Goal: Navigation & Orientation: Find specific page/section

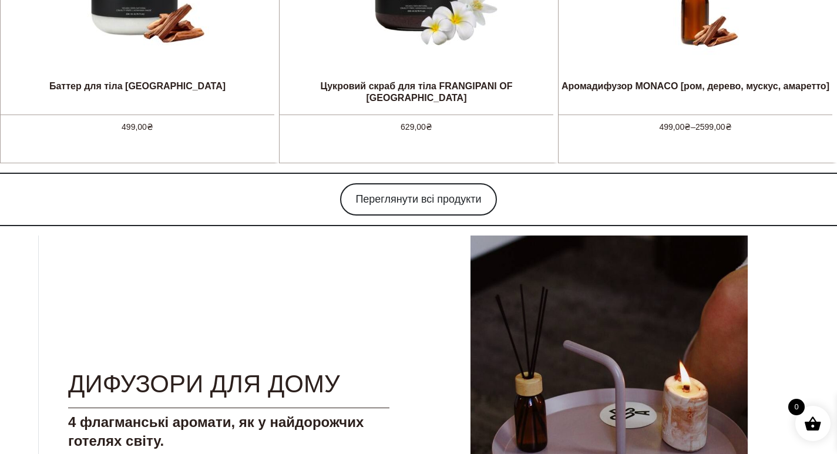
scroll to position [940, 0]
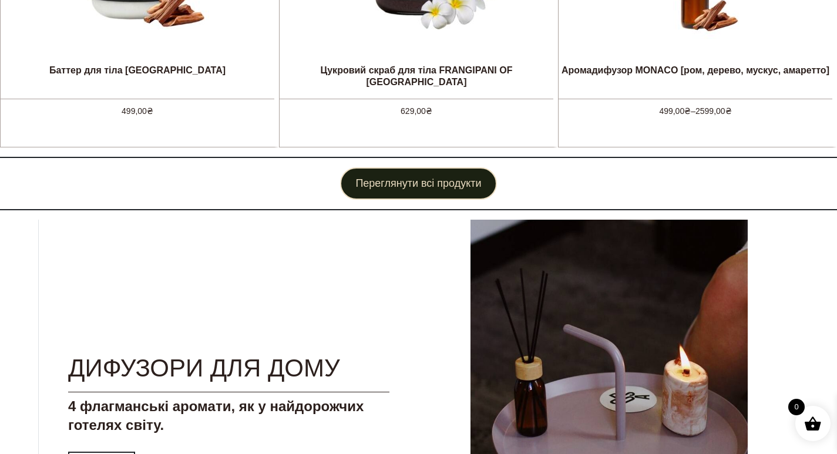
click at [427, 192] on link "Переглянути всі продукти" at bounding box center [418, 183] width 156 height 32
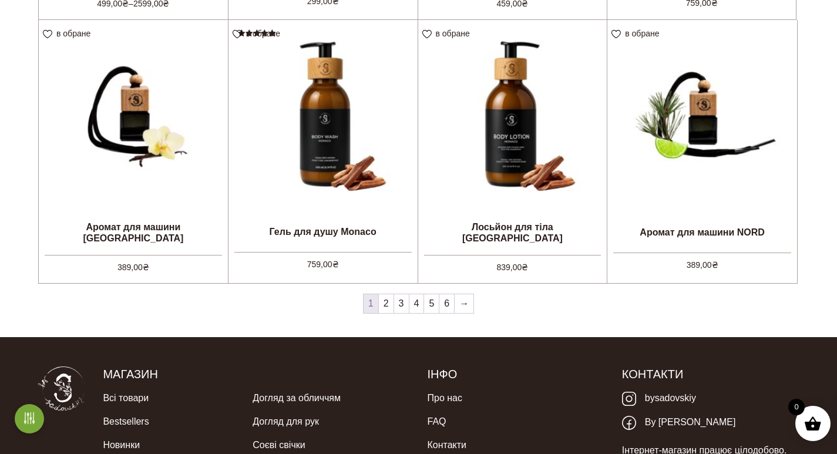
scroll to position [999, 0]
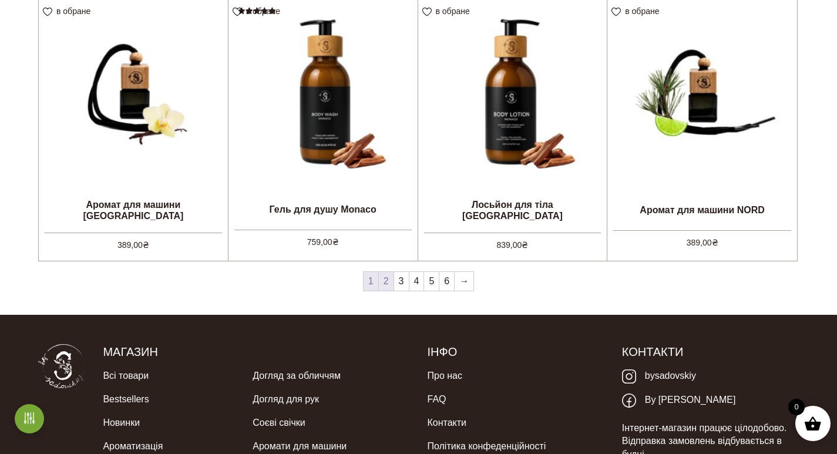
click at [390, 283] on link "2" at bounding box center [386, 281] width 15 height 19
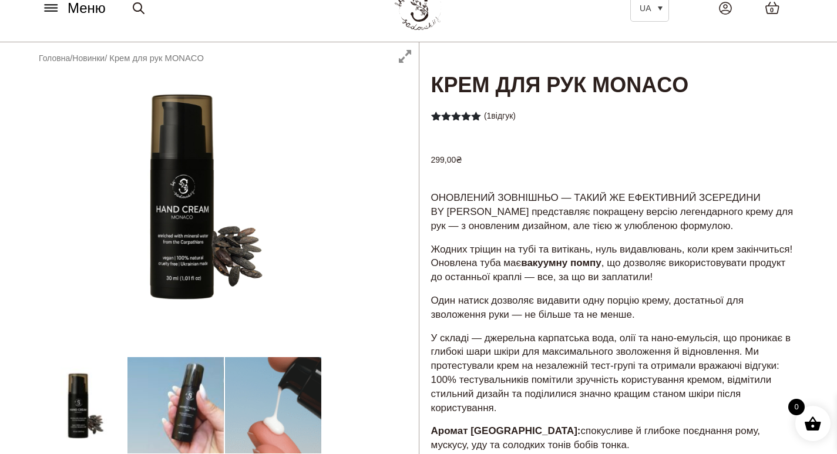
scroll to position [118, 0]
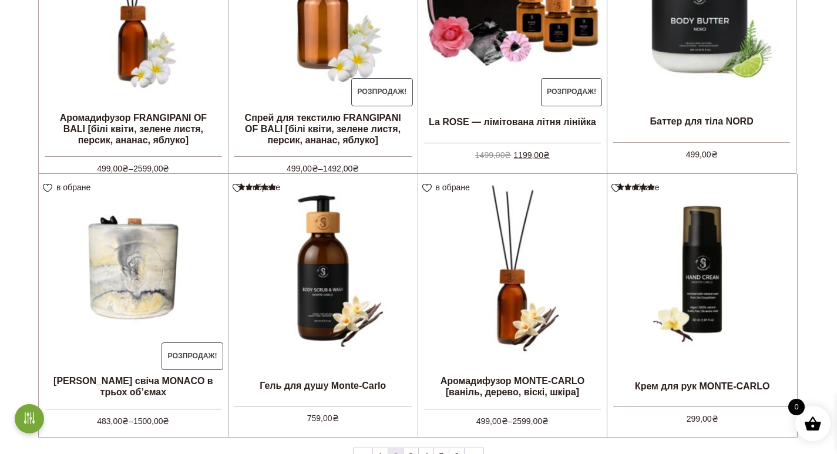
scroll to position [881, 0]
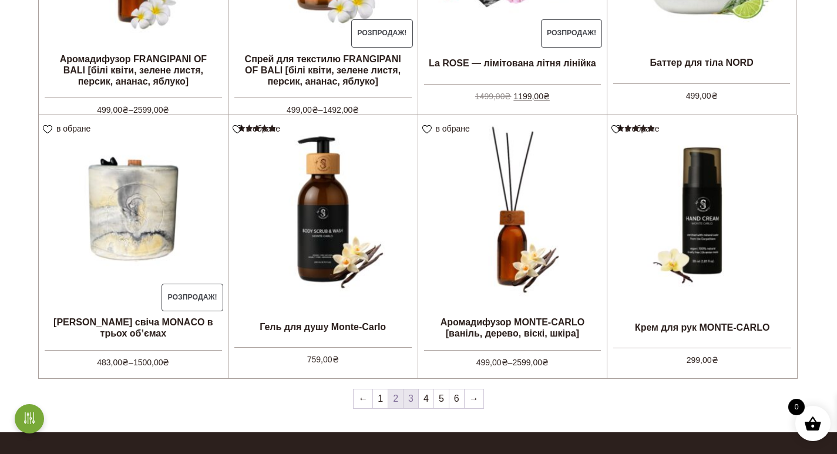
click at [414, 396] on link "3" at bounding box center [411, 399] width 15 height 19
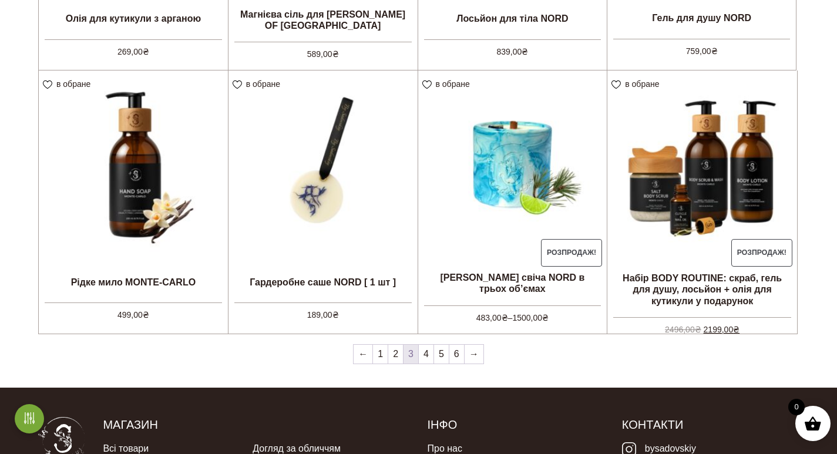
scroll to position [940, 0]
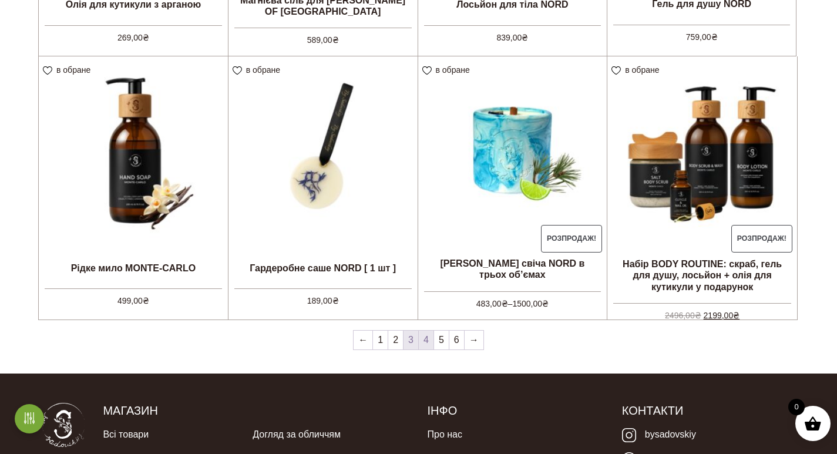
click at [430, 343] on link "4" at bounding box center [426, 340] width 15 height 19
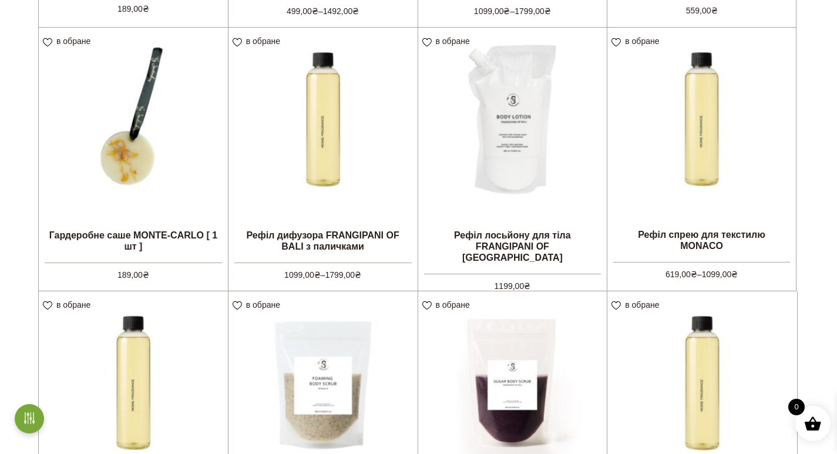
scroll to position [940, 0]
